Goal: Find specific page/section: Find specific page/section

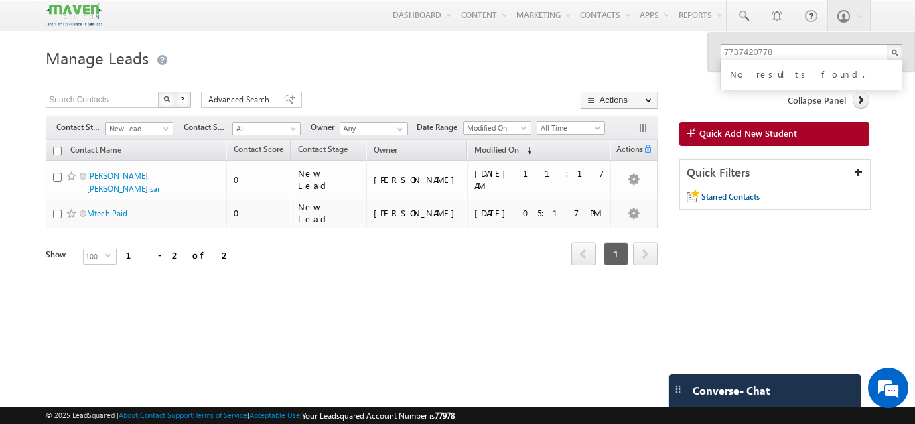
click at [813, 50] on input "7737420778" at bounding box center [812, 52] width 182 height 16
type input "9632181157"
click at [655, 68] on h1 "Manage Leads" at bounding box center [458, 57] width 824 height 26
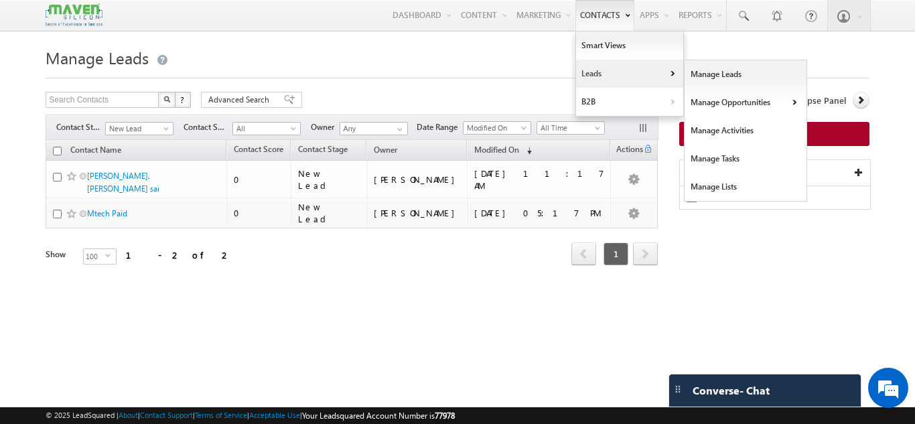
click at [593, 69] on link "Leads" at bounding box center [629, 74] width 107 height 28
click at [707, 71] on link "Manage Leads" at bounding box center [746, 74] width 123 height 28
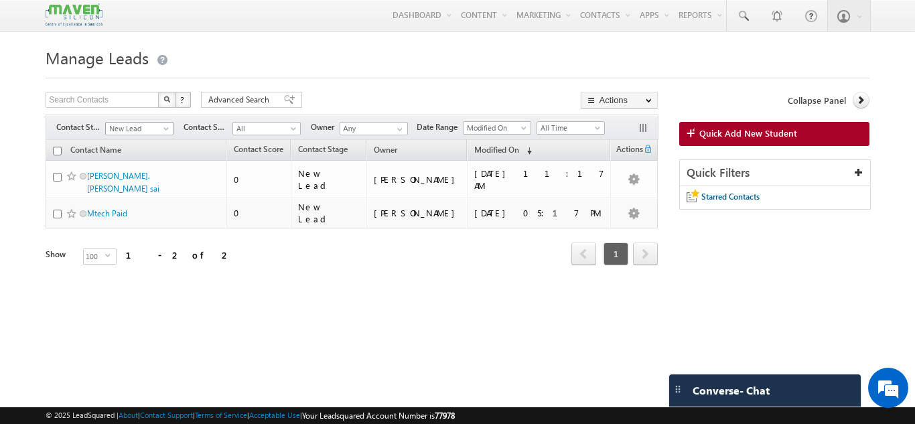
click at [166, 129] on span at bounding box center [167, 131] width 11 height 11
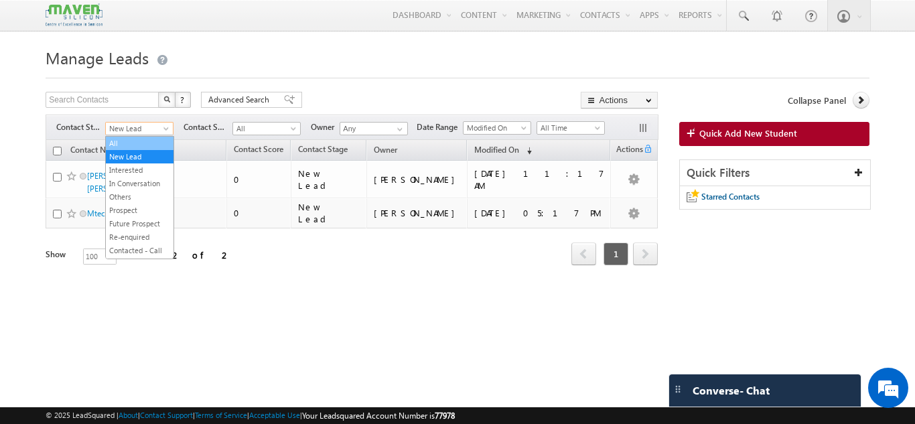
click at [147, 143] on link "All" at bounding box center [140, 143] width 68 height 12
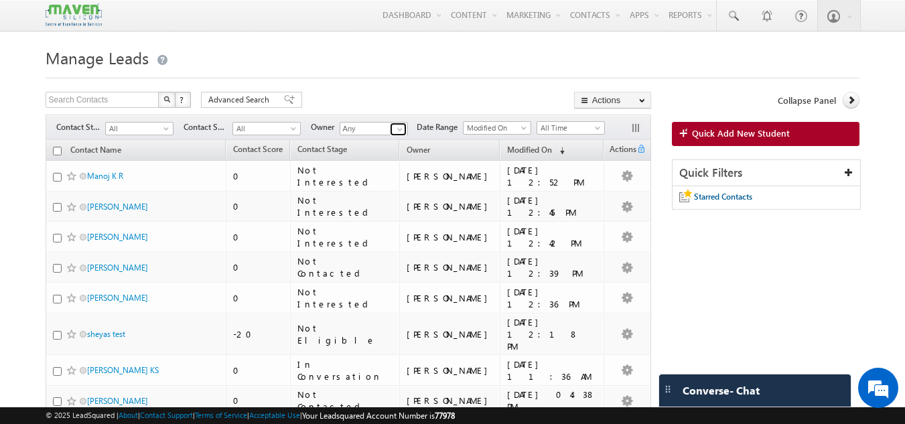
click at [395, 126] on span at bounding box center [400, 129] width 11 height 11
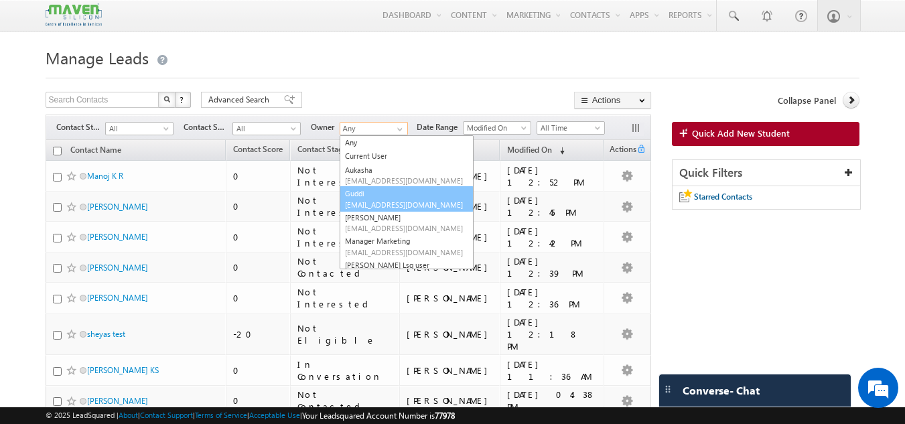
click at [395, 202] on span "lsq8@maven-silicon.com" at bounding box center [405, 205] width 121 height 10
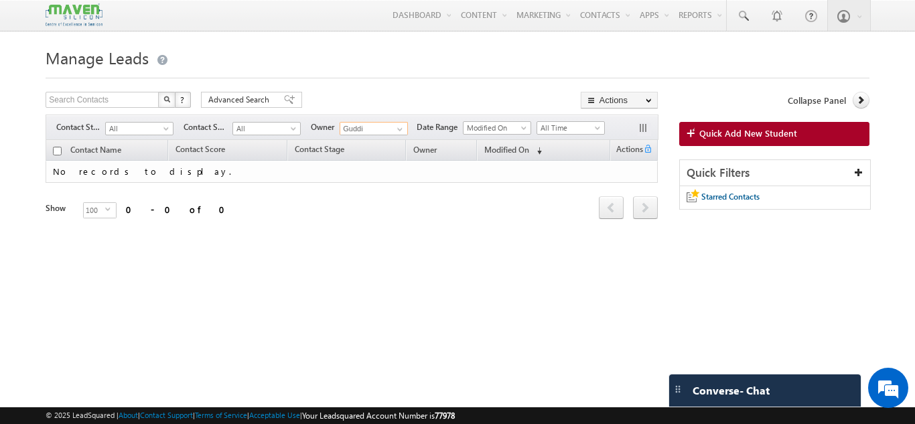
click at [387, 134] on input "Guddi" at bounding box center [374, 128] width 68 height 13
click at [403, 129] on span at bounding box center [400, 129] width 11 height 11
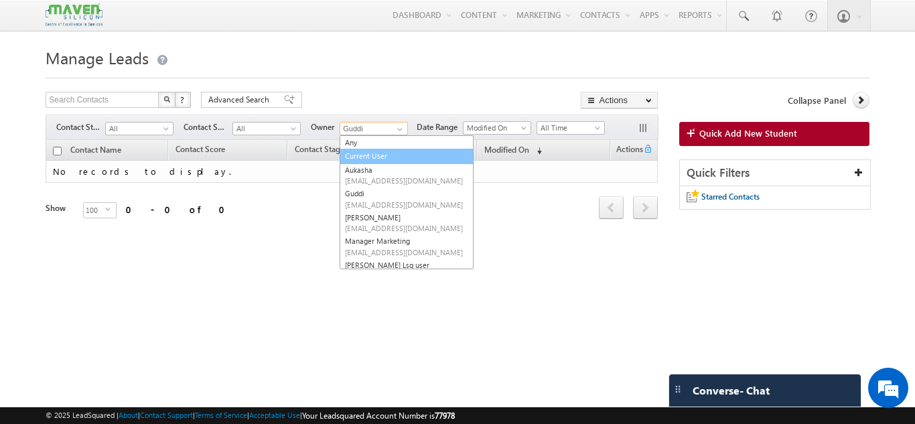
click at [393, 161] on link "Current User" at bounding box center [407, 156] width 134 height 15
type input "Current User"
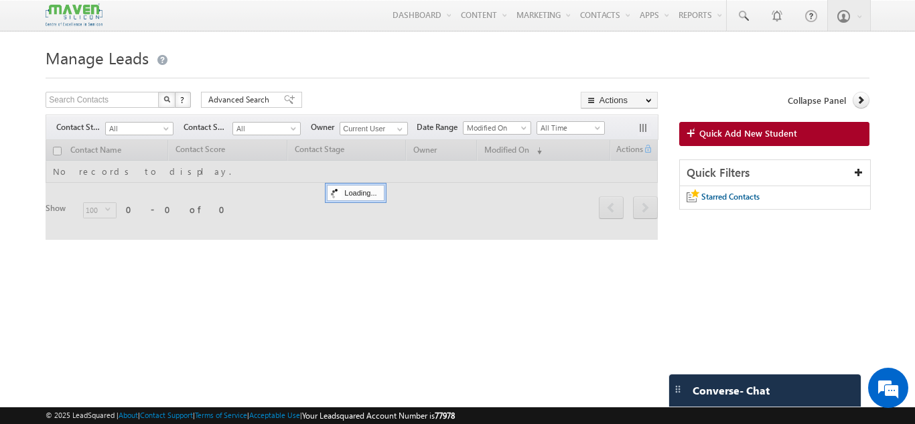
click at [405, 98] on div "Search Contacts X ? 0 results found Advanced Search Advanced Search Advanced se…" at bounding box center [352, 101] width 612 height 19
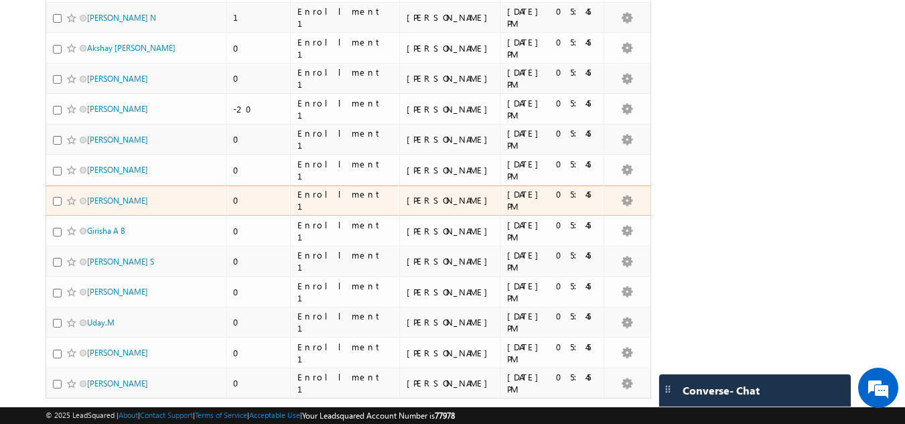
scroll to position [2932, 0]
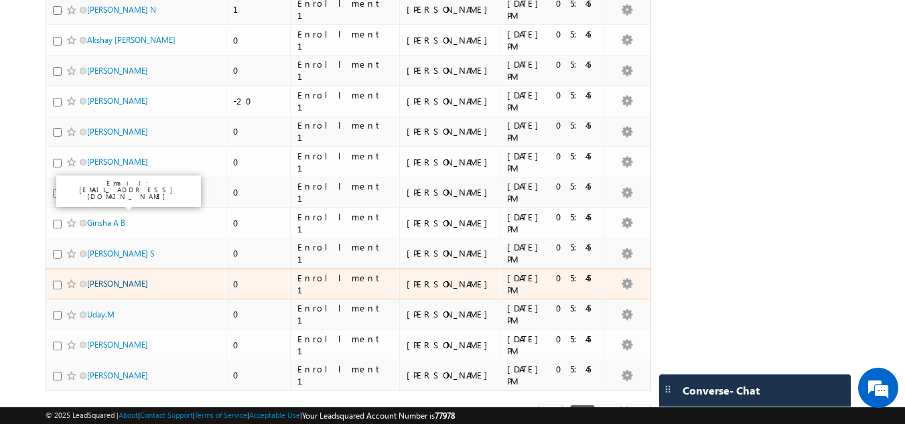
click at [123, 279] on link "Satheesh Kumar C" at bounding box center [117, 284] width 61 height 10
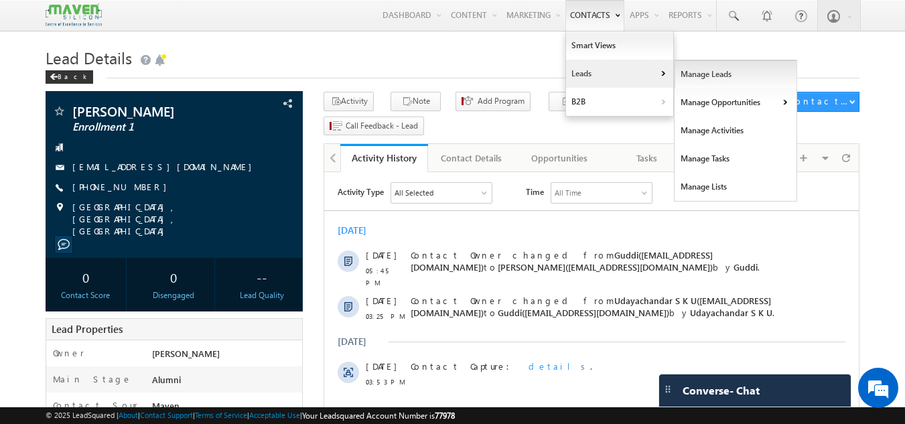
click at [706, 80] on link "Manage Leads" at bounding box center [736, 74] width 123 height 28
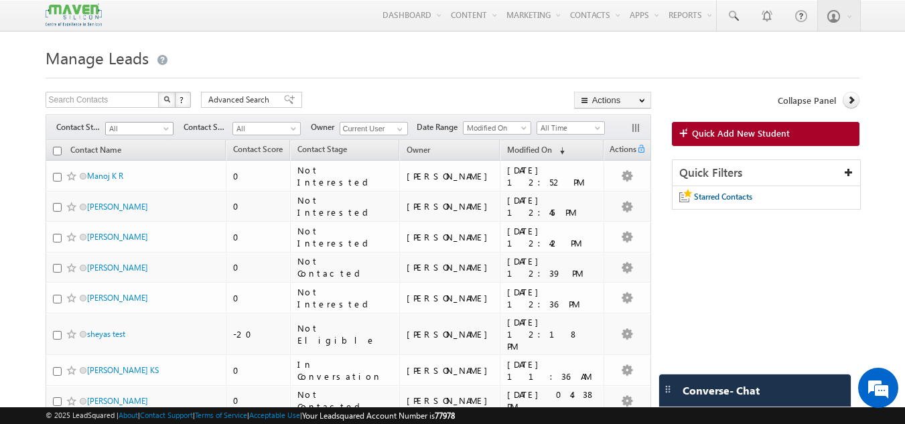
click at [166, 131] on span at bounding box center [167, 131] width 11 height 11
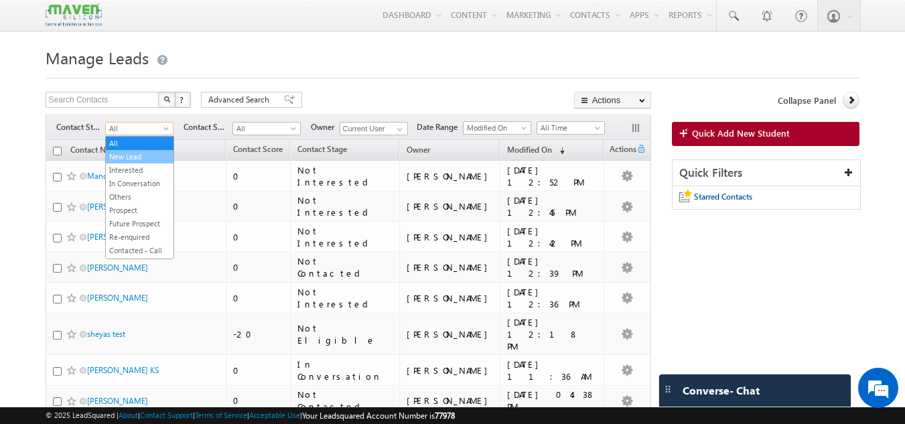
click at [141, 153] on link "New Lead" at bounding box center [140, 157] width 68 height 12
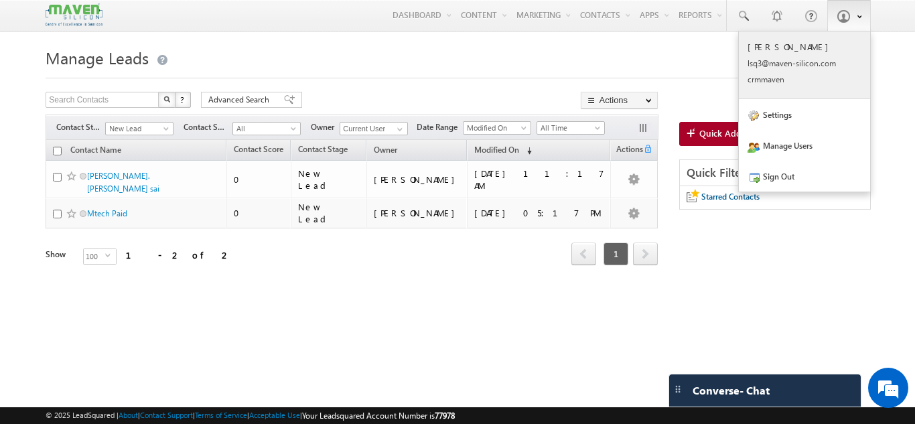
click at [818, 65] on p "lsq3@ maven -sili con.c om" at bounding box center [805, 63] width 114 height 10
click at [808, 64] on p "lsq3@ maven -sili con.c om" at bounding box center [805, 63] width 114 height 10
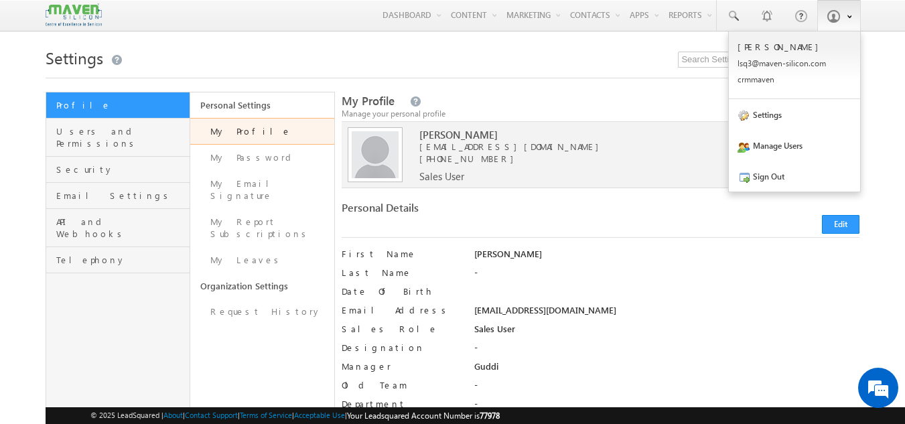
click at [846, 5] on link at bounding box center [840, 15] width 44 height 31
click at [773, 178] on link "Sign Out" at bounding box center [794, 176] width 131 height 31
